Goal: Task Accomplishment & Management: Use online tool/utility

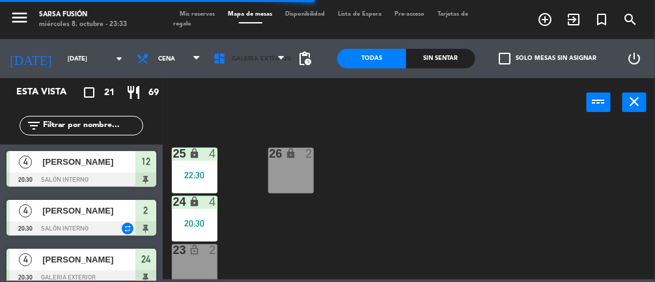
click at [234, 59] on span "Galeria Exterior" at bounding box center [261, 58] width 59 height 7
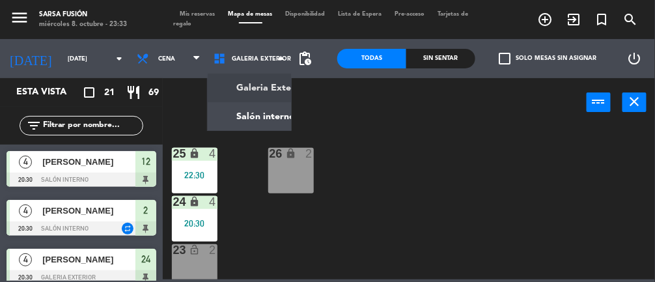
click at [234, 122] on ng-component "menu Sarsa Fusión [DATE] 8. octubre - 23:33 Mis reservas Mapa de mesas Disponib…" at bounding box center [327, 139] width 655 height 279
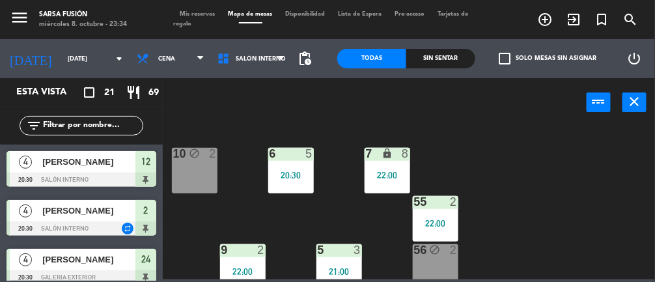
click at [283, 54] on icon at bounding box center [281, 58] width 6 height 10
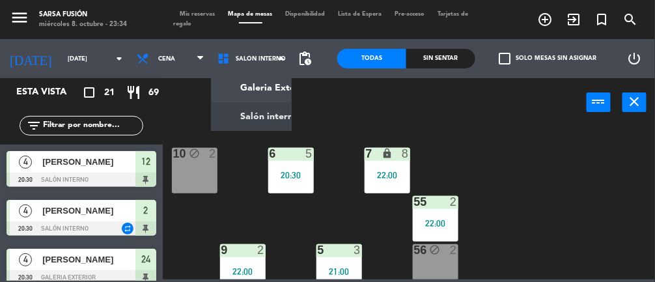
click at [275, 88] on ng-component "menu Sarsa Fusión [DATE] 8. octubre - 23:34 Mis reservas Mapa de mesas Disponib…" at bounding box center [327, 139] width 655 height 279
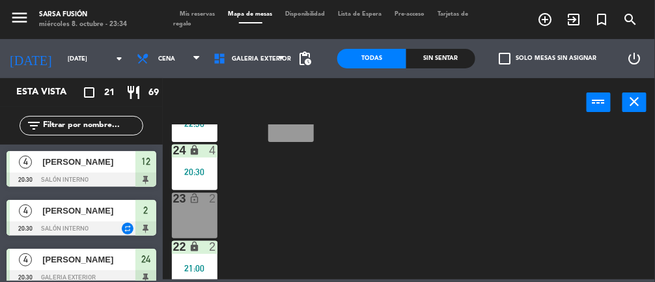
scroll to position [55, 0]
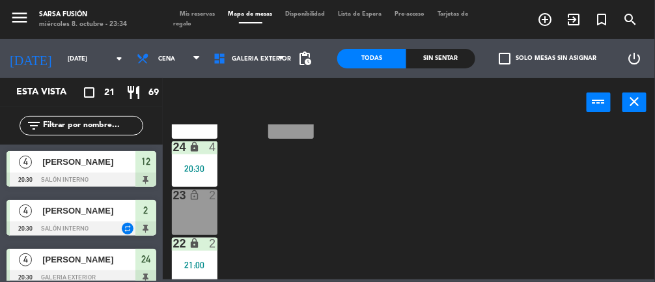
click at [202, 176] on div "24 lock 4 20:30" at bounding box center [195, 164] width 46 height 46
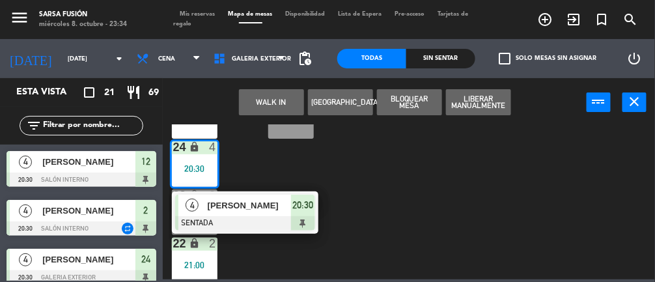
click at [275, 214] on div "[PERSON_NAME]" at bounding box center [248, 205] width 85 height 21
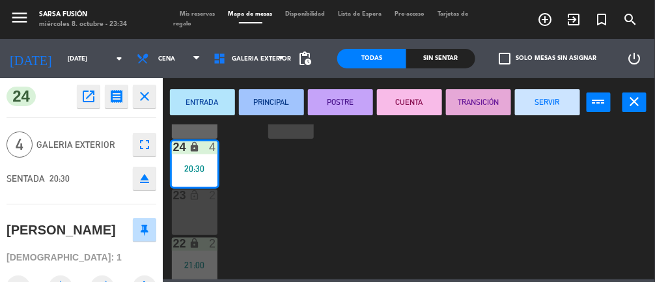
click at [557, 107] on button "SERVIR" at bounding box center [547, 102] width 65 height 26
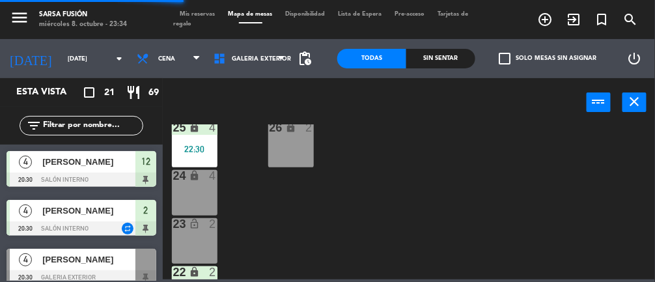
scroll to position [0, 0]
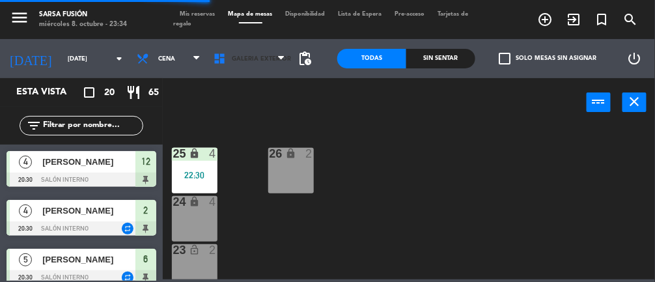
click at [265, 66] on span "Galeria Exterior" at bounding box center [249, 58] width 85 height 29
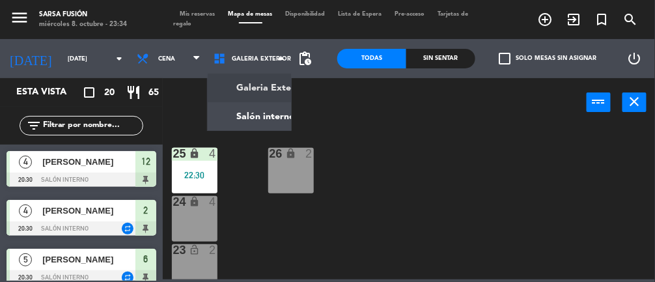
click at [271, 118] on ng-component "menu Sarsa Fusión [DATE] 8. octubre - 23:34 Mis reservas Mapa de mesas Disponib…" at bounding box center [327, 139] width 655 height 279
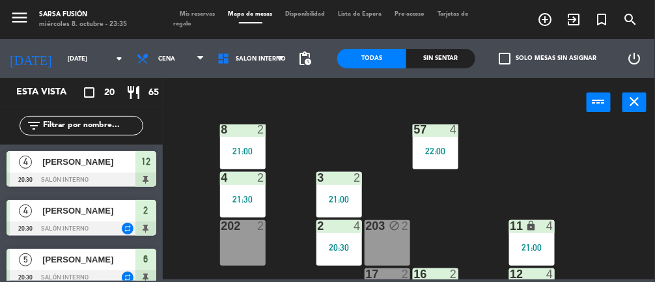
scroll to position [165, 0]
